Goal: Task Accomplishment & Management: Manage account settings

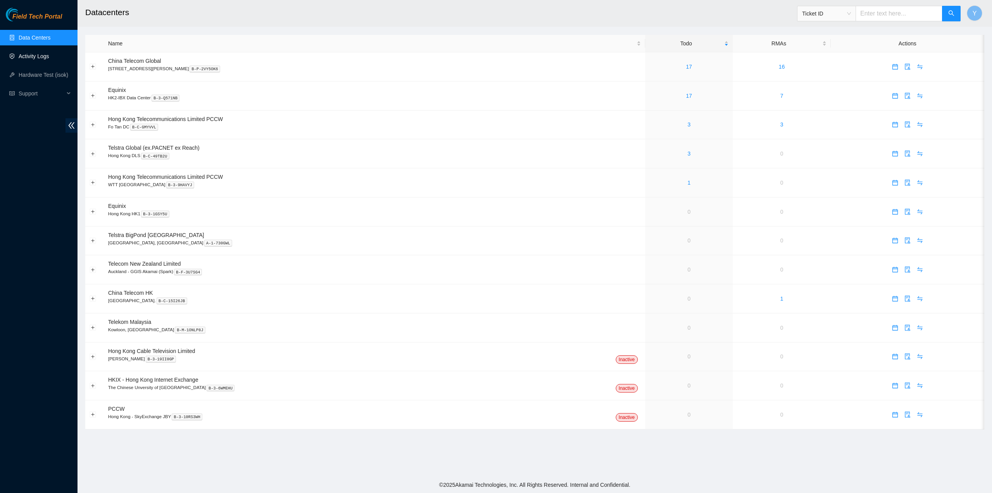
click at [38, 54] on link "Activity Logs" at bounding box center [34, 56] width 31 height 6
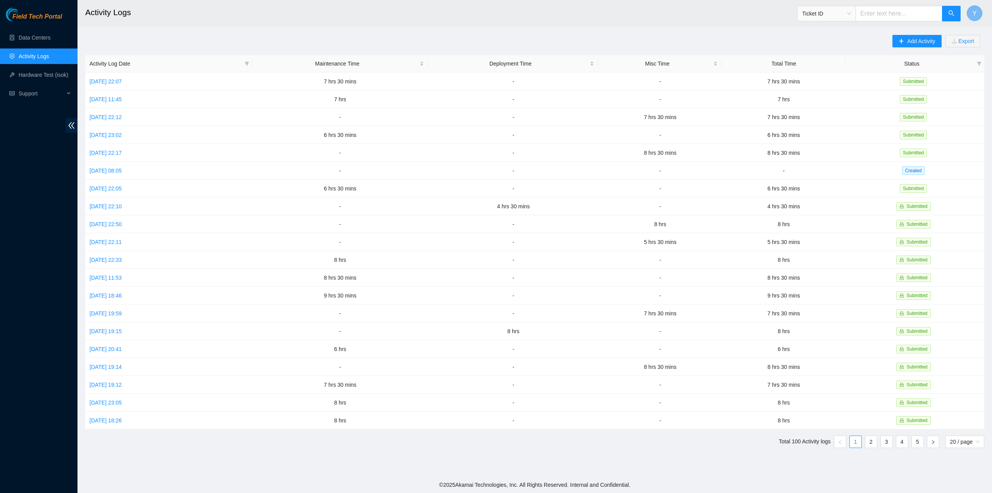
click at [974, 15] on span "Y" at bounding box center [975, 14] width 4 height 10
click at [908, 74] on link "Logout" at bounding box center [902, 77] width 17 height 6
